Goal: Download file/media

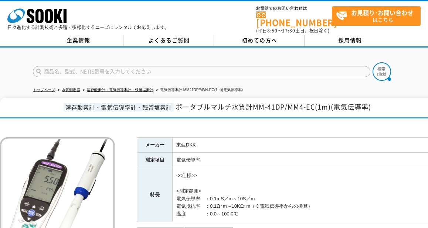
click at [107, 66] on input "text" at bounding box center [201, 71] width 337 height 11
type input "ぱ"
type input "ｈ"
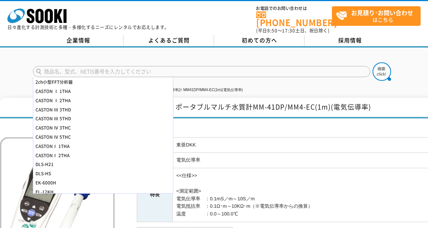
type input "ｈ"
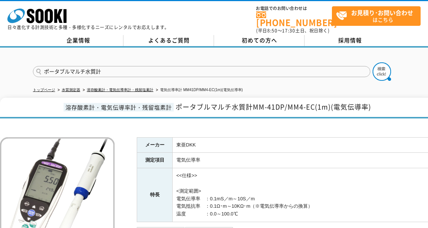
type input "ポータブルマルチ水質計"
click at [372, 62] on button at bounding box center [381, 71] width 18 height 18
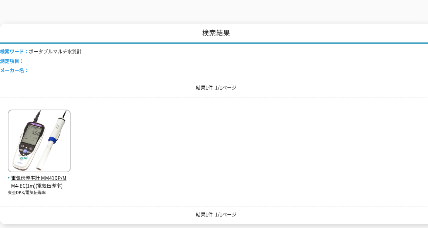
scroll to position [148, 0]
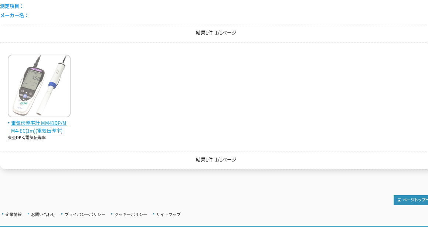
click at [36, 89] on img at bounding box center [39, 87] width 63 height 65
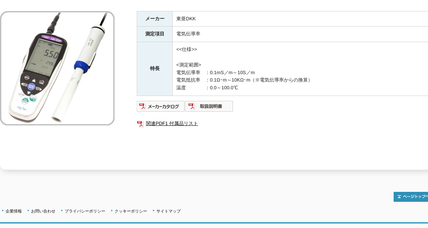
scroll to position [148, 0]
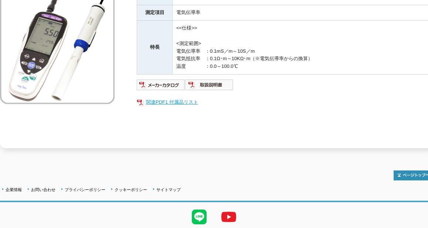
click at [166, 98] on link "関連PDF1 付属品リスト" at bounding box center [284, 103] width 295 height 10
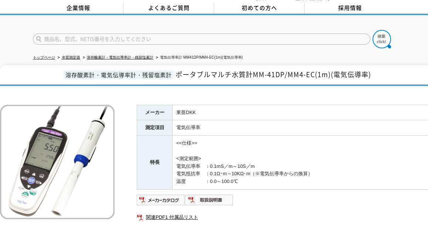
scroll to position [0, 0]
